Goal: Share content

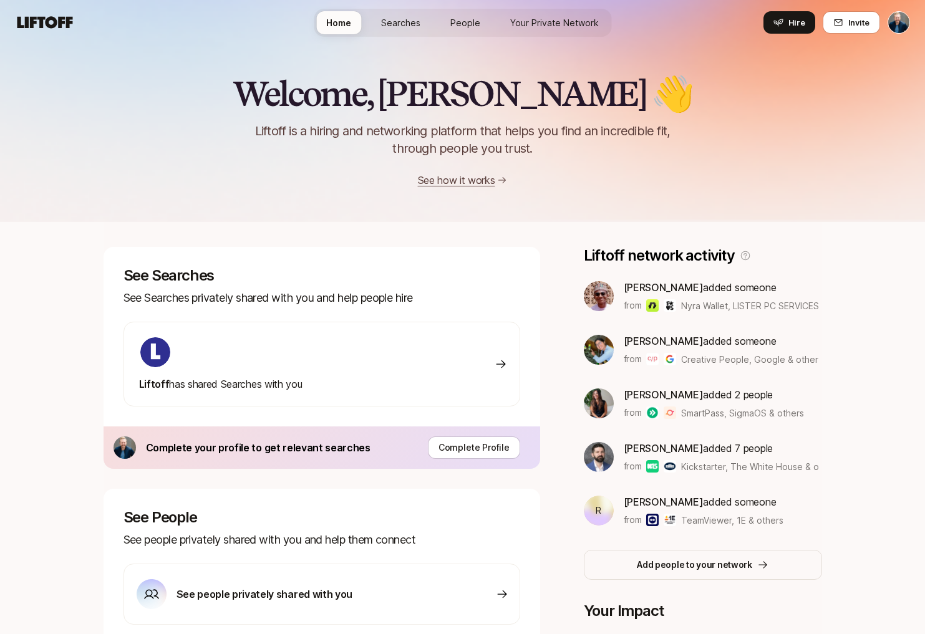
click at [399, 18] on span "Searches" at bounding box center [400, 22] width 39 height 13
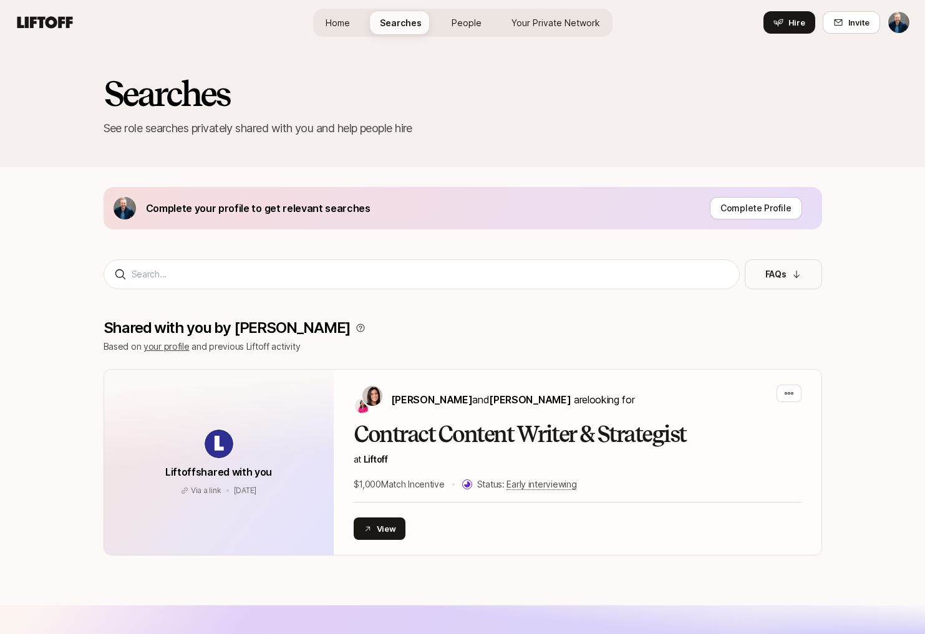
click at [905, 16] on html "Home Searches People Your Private Network Hire Home Searches People Your Privat…" at bounding box center [462, 317] width 925 height 634
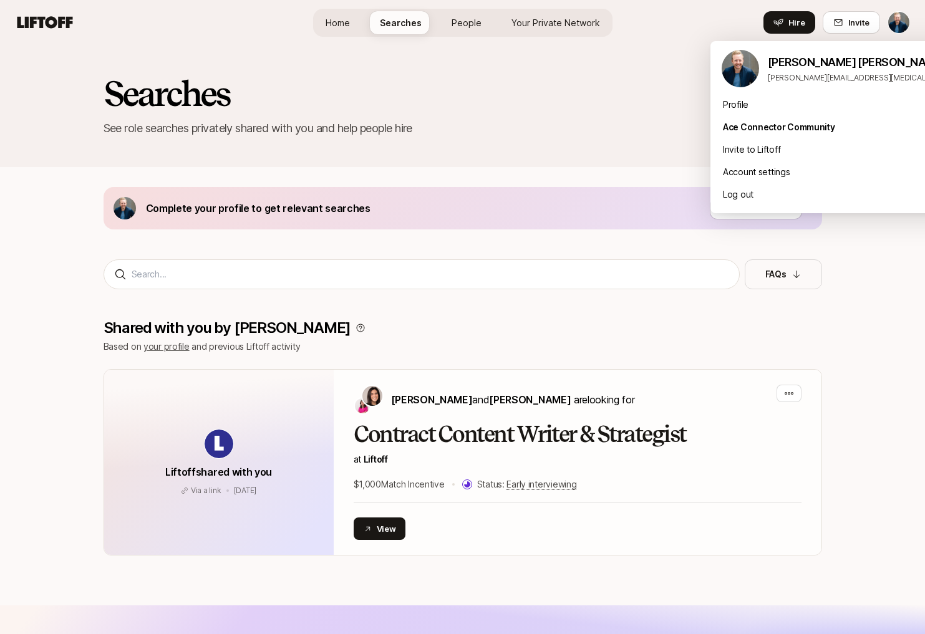
click at [645, 130] on html "Home Searches People Your Private Network Hire Home Searches People Your Privat…" at bounding box center [462, 317] width 925 height 634
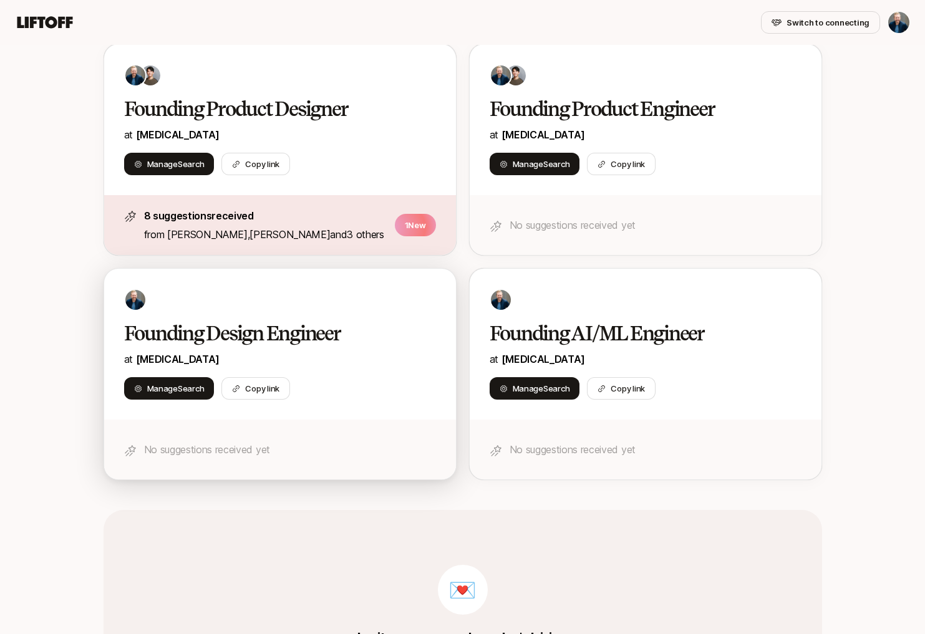
scroll to position [142, 0]
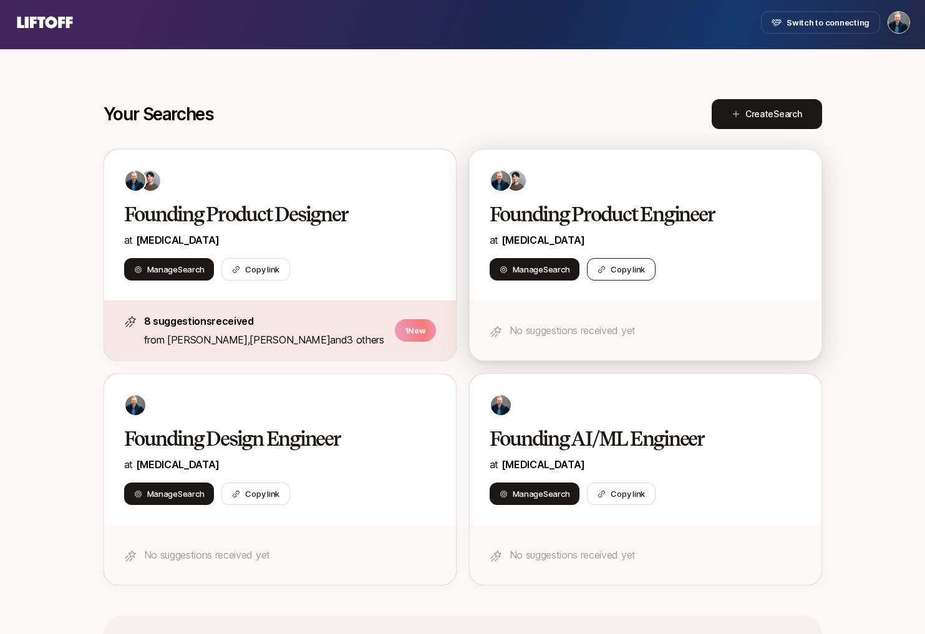
click at [619, 269] on button "Copy link" at bounding box center [621, 269] width 69 height 22
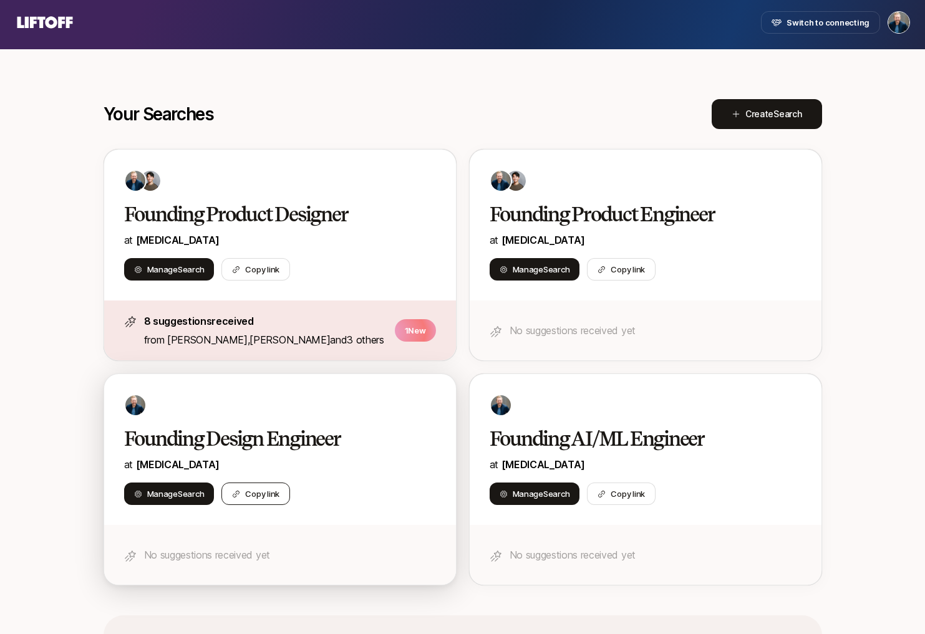
click at [264, 493] on button "Copy link" at bounding box center [255, 494] width 69 height 22
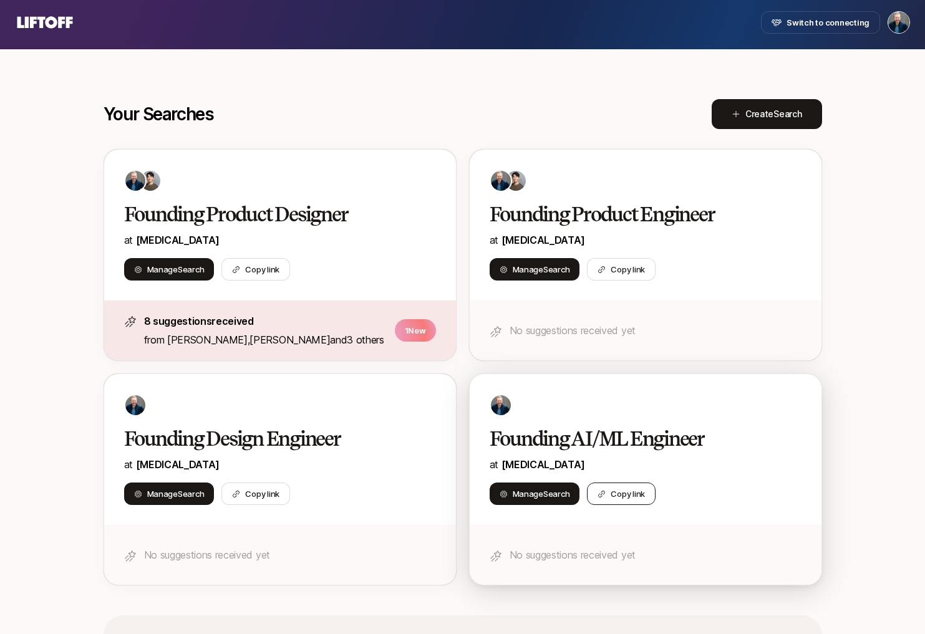
click at [616, 490] on button "Copy link" at bounding box center [621, 494] width 69 height 22
